Goal: Communication & Community: Answer question/provide support

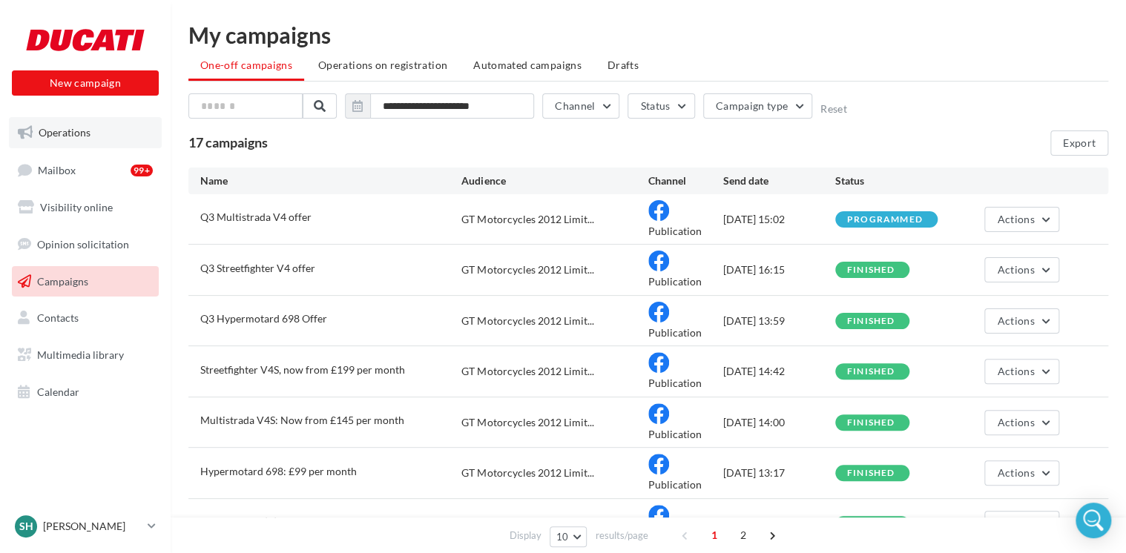
click at [56, 132] on span "Operations" at bounding box center [65, 132] width 52 height 13
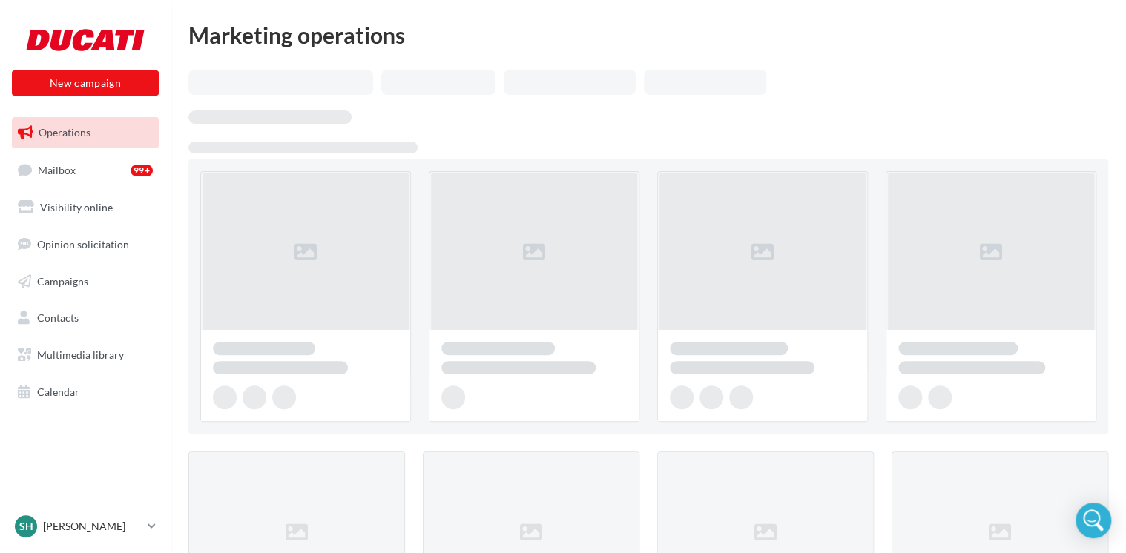
click at [86, 197] on link "Visibility online" at bounding box center [85, 207] width 153 height 31
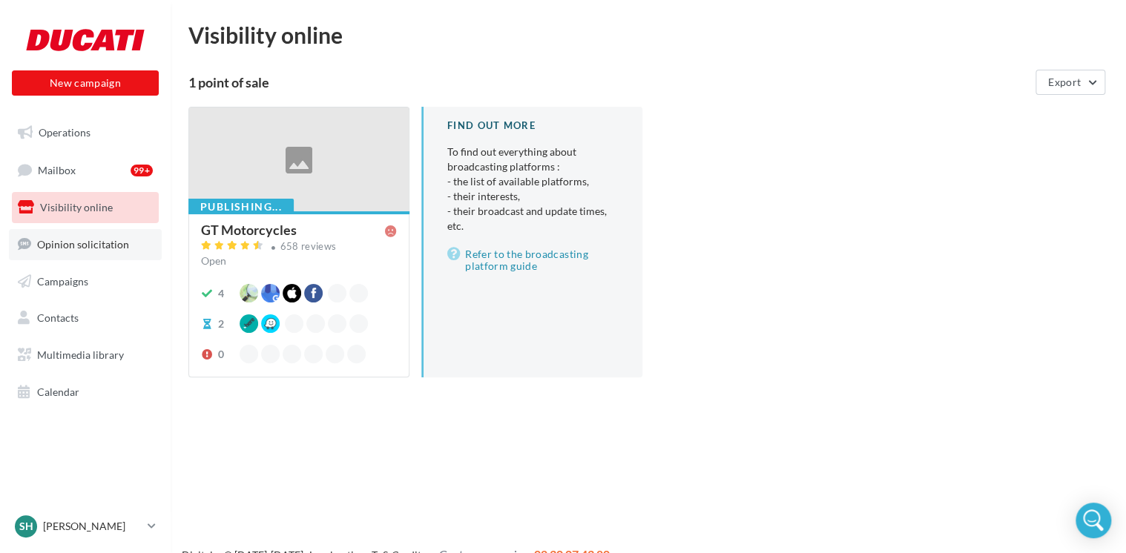
click at [81, 251] on link "Opinion solicitation" at bounding box center [85, 244] width 153 height 31
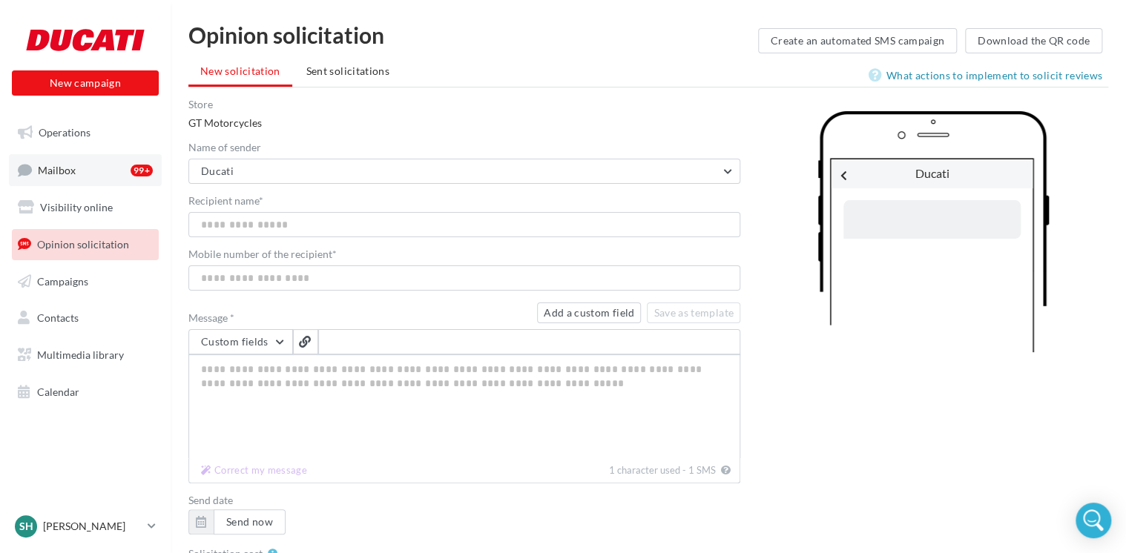
click at [80, 159] on link "Mailbox 99+" at bounding box center [85, 170] width 153 height 32
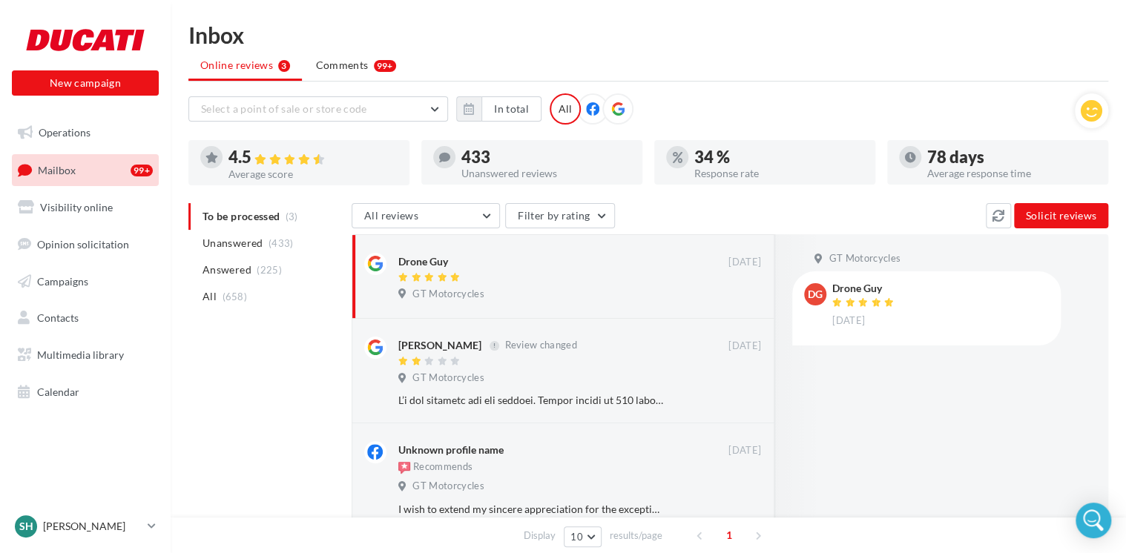
click at [441, 79] on ul "Online reviews 3 Comments 99+" at bounding box center [648, 67] width 920 height 30
click at [365, 67] on span "Comments" at bounding box center [342, 65] width 53 height 15
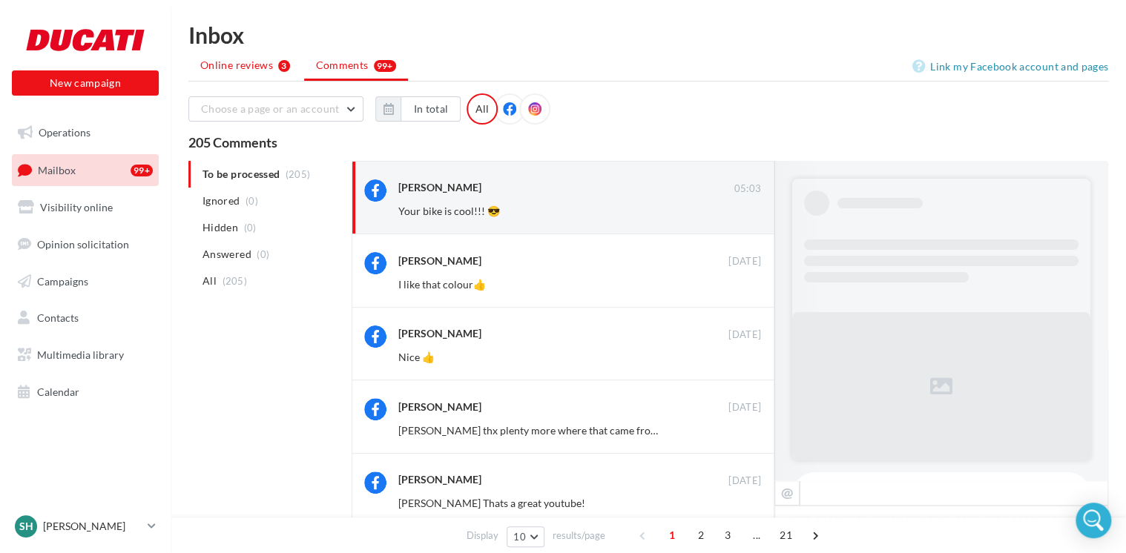
click at [249, 64] on span "Online reviews" at bounding box center [236, 65] width 73 height 15
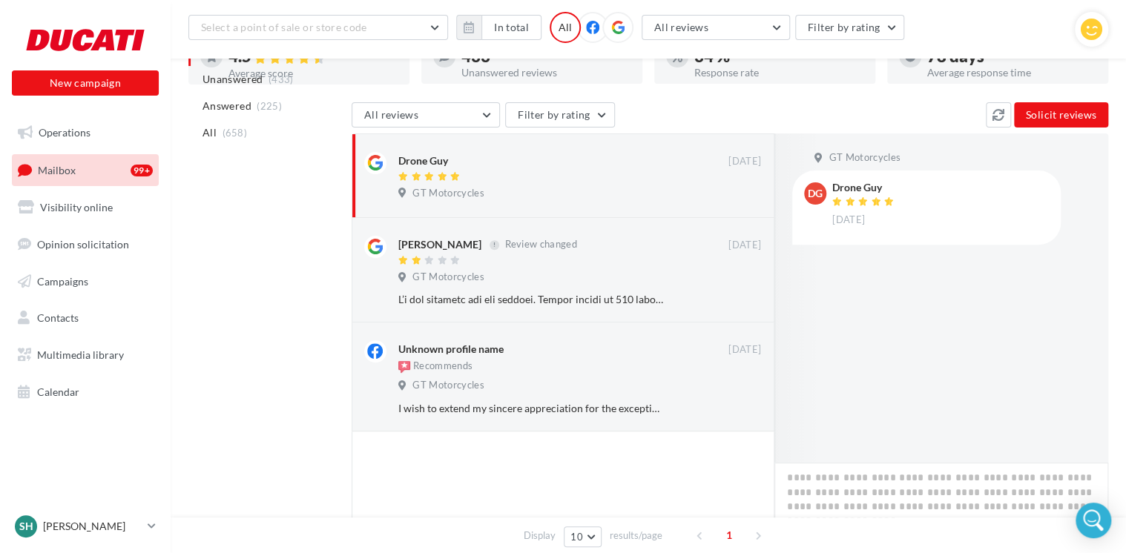
scroll to position [258, 0]
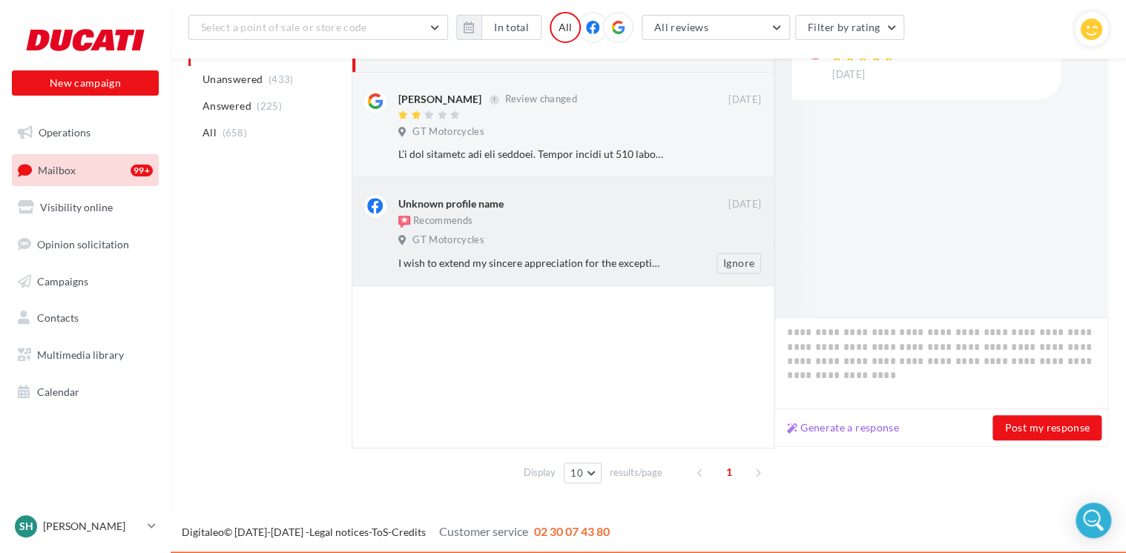
click at [570, 253] on div "I wish to extend my sincere appreciation for the exceptional service and remark…" at bounding box center [585, 263] width 375 height 21
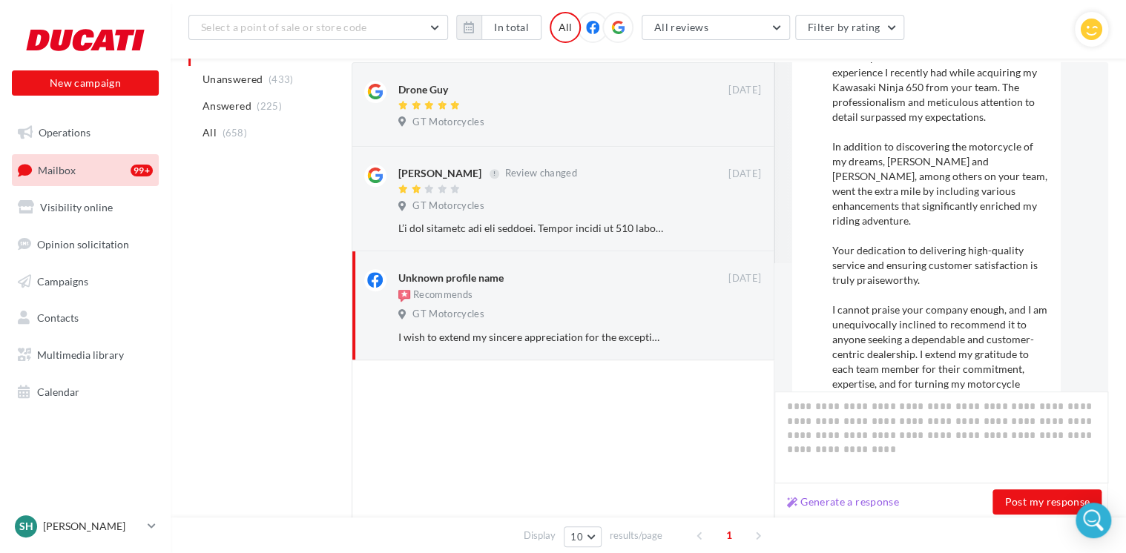
scroll to position [222, 0]
